Goal: Information Seeking & Learning: Learn about a topic

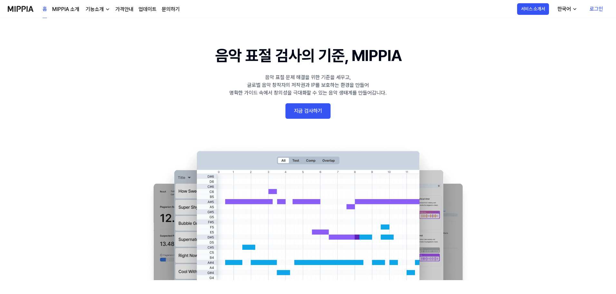
click at [58, 8] on link "MIPPIA 소개" at bounding box center [65, 9] width 27 height 8
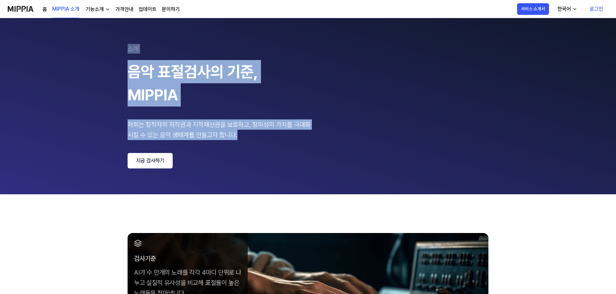
drag, startPoint x: 106, startPoint y: 51, endPoint x: 347, endPoint y: 159, distance: 264.4
click at [347, 159] on 페이지 "소개 음악 표절검사의 기준, MIPPIA 저희는 창작자의 저작권과 지적재산권을 보호하고, 창의성의 가치를 극대화 시킬 수 있는 음악 생태계를 …" at bounding box center [308, 106] width 616 height 176
click at [347, 159] on div "소개 음악 표절검사의 기준, MIPPIA 저희는 창작자의 저작권과 지적재산권을 보호하고, 창의성의 가치를 극대화 시킬 수 있는 음악 생태계를 …" at bounding box center [308, 106] width 361 height 124
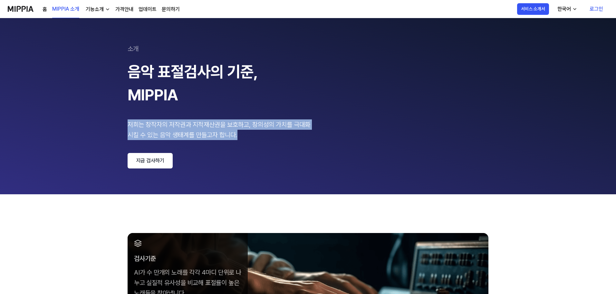
drag, startPoint x: 245, startPoint y: 101, endPoint x: 138, endPoint y: 73, distance: 110.2
click at [140, 73] on div "소개 음악 표절검사의 기준, MIPPIA 저희는 창작자의 저작권과 지적재산권을 보호하고, 창의성의 가치를 극대화 시킬 수 있는 음악 생태계를 …" at bounding box center [308, 106] width 361 height 124
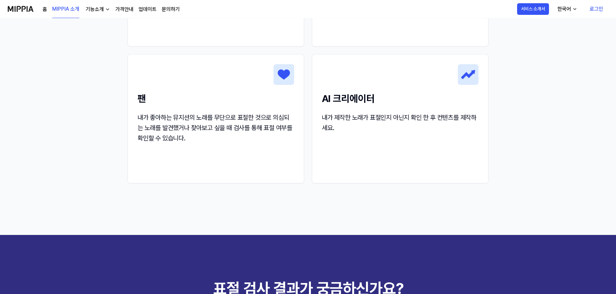
scroll to position [920, 0]
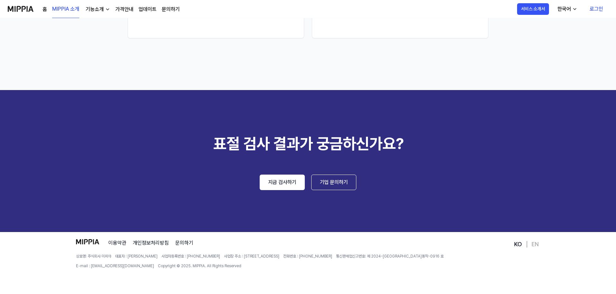
drag, startPoint x: 72, startPoint y: 117, endPoint x: 85, endPoint y: 102, distance: 20.1
click at [73, 117] on 트라이 "표절 검사 결과가 궁금하신가요? 지금 검사하기 기업 문의하기" at bounding box center [308, 161] width 616 height 142
